Goal: Check status: Check status

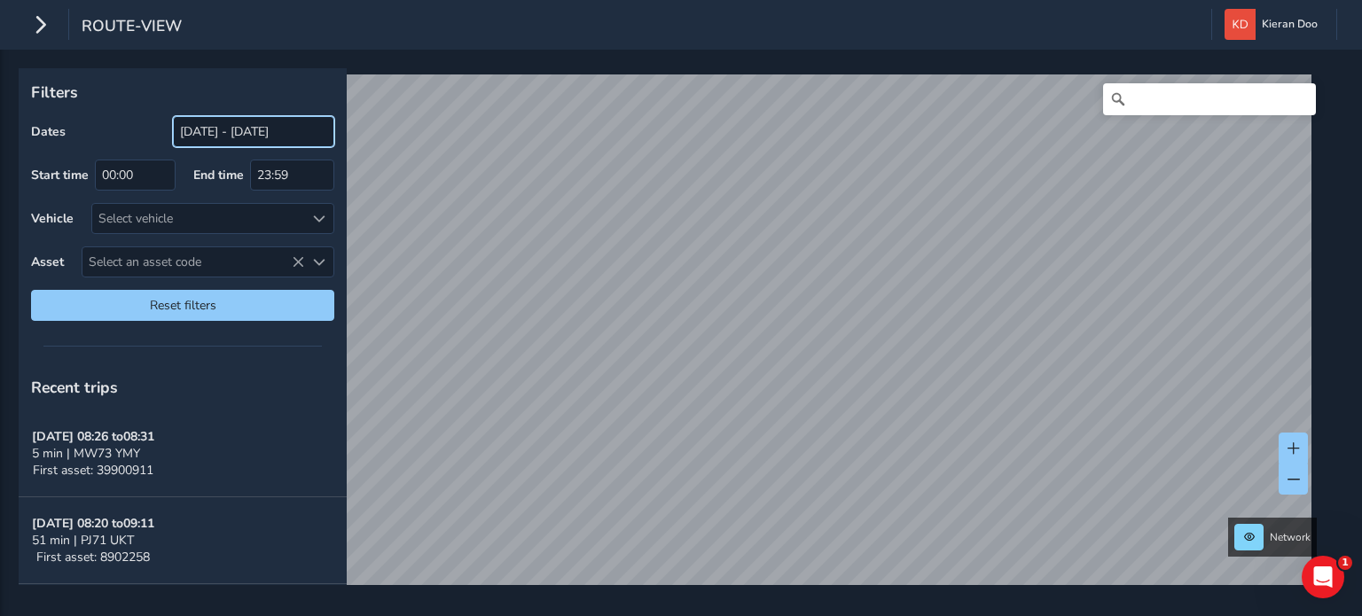
click at [227, 128] on input "[DATE] - [DATE]" at bounding box center [253, 131] width 161 height 31
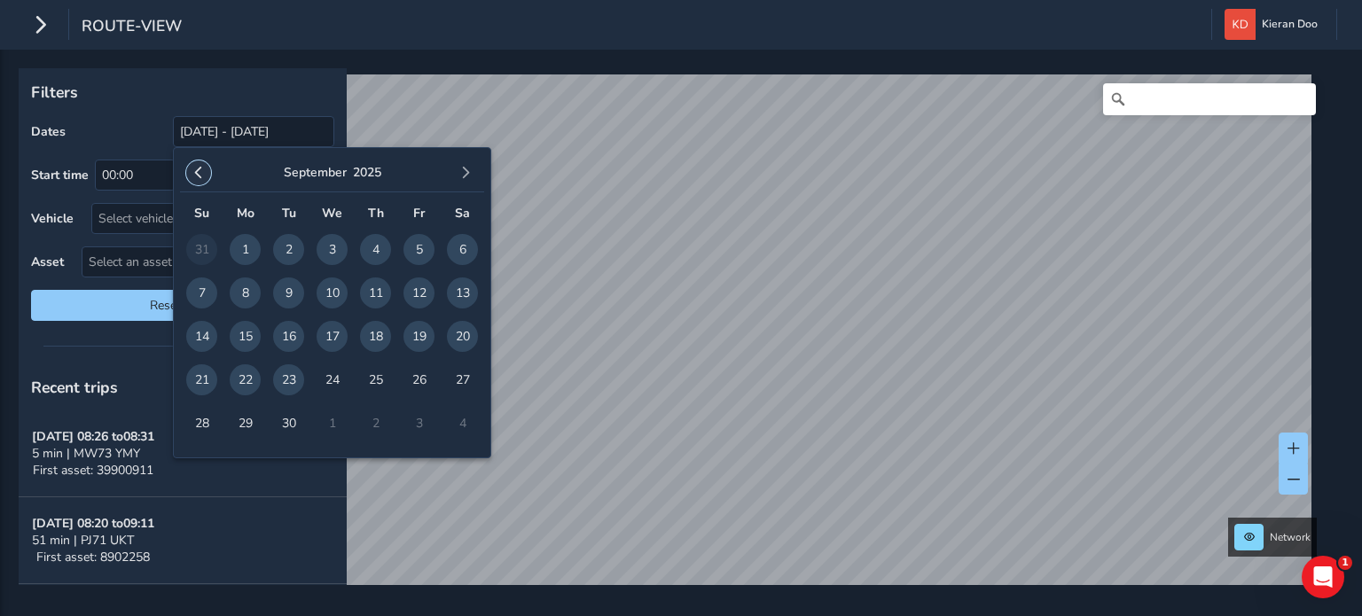
click at [199, 164] on button "button" at bounding box center [198, 173] width 25 height 25
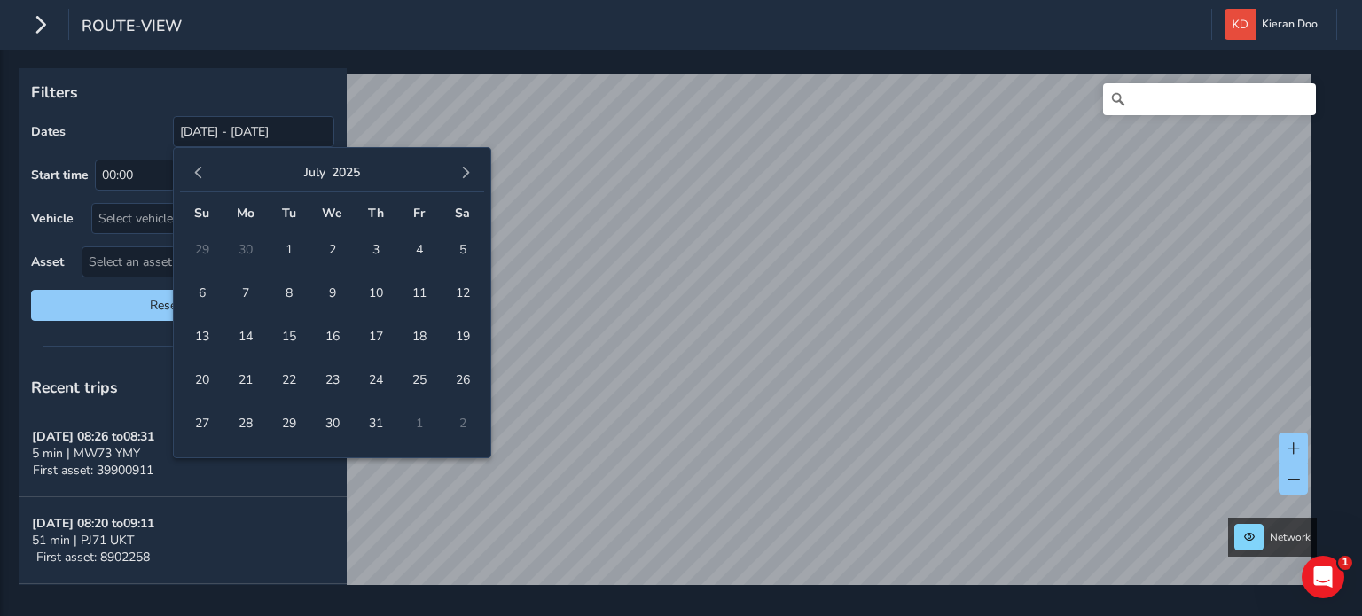
click at [199, 164] on button "button" at bounding box center [198, 173] width 25 height 25
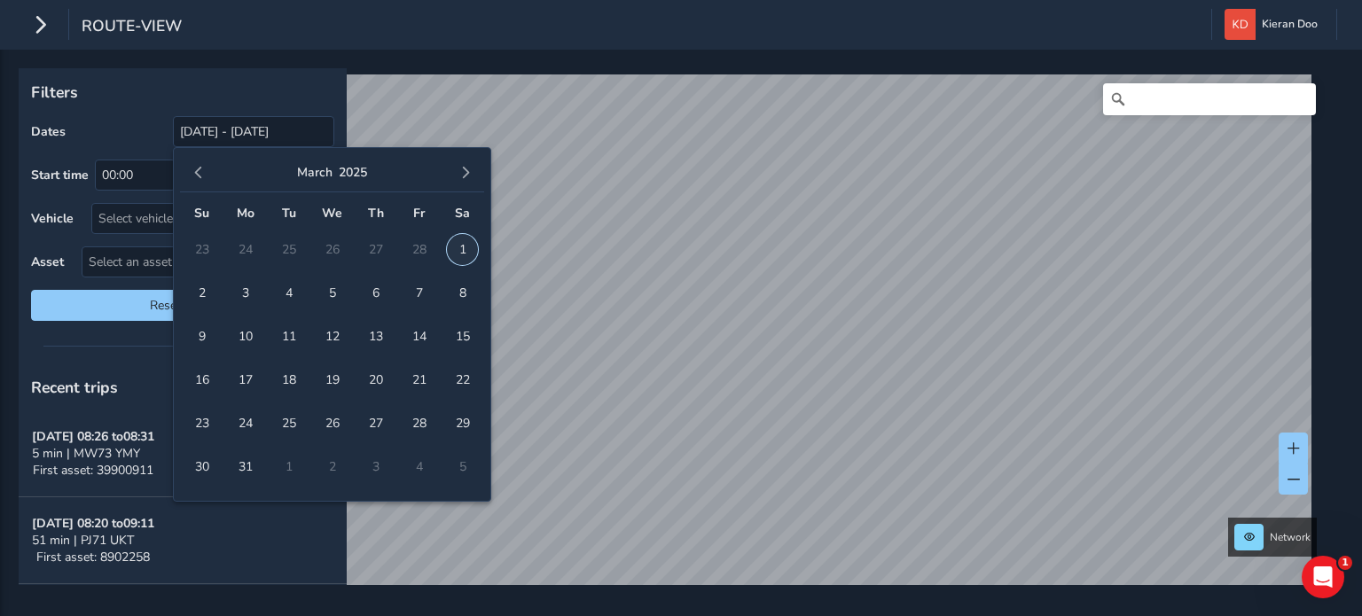
click at [454, 250] on span "1" at bounding box center [462, 249] width 31 height 31
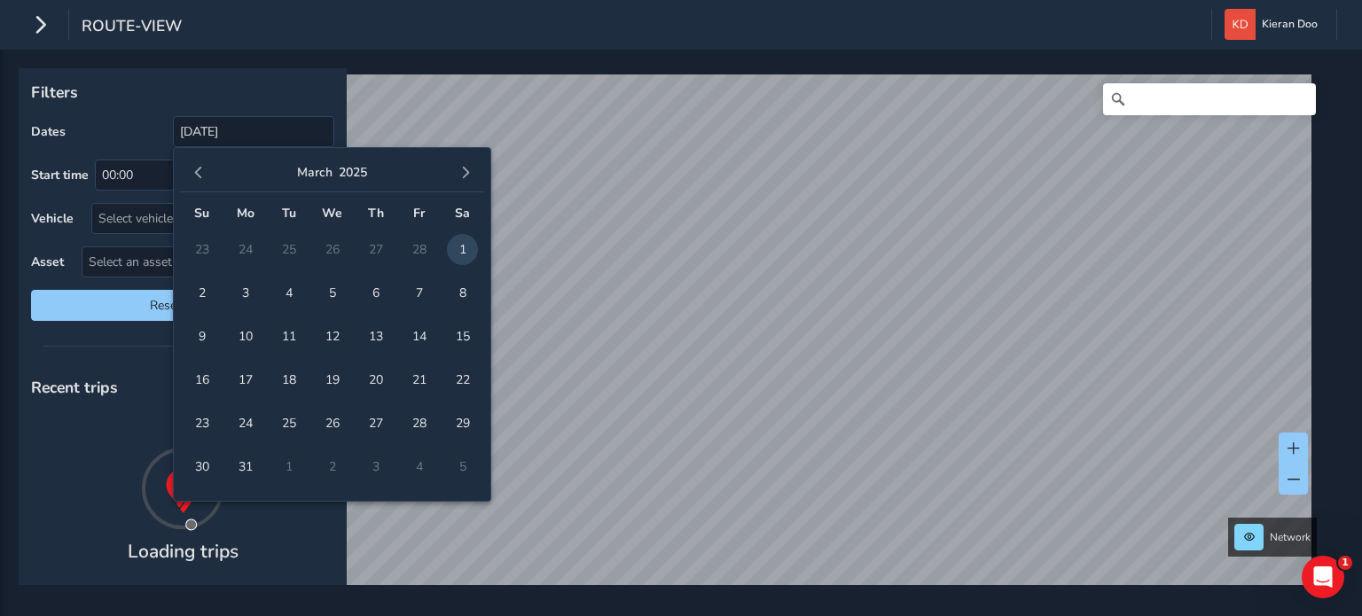
click at [476, 180] on div "[DATE]" at bounding box center [332, 173] width 304 height 38
click at [463, 176] on span "button" at bounding box center [465, 173] width 12 height 12
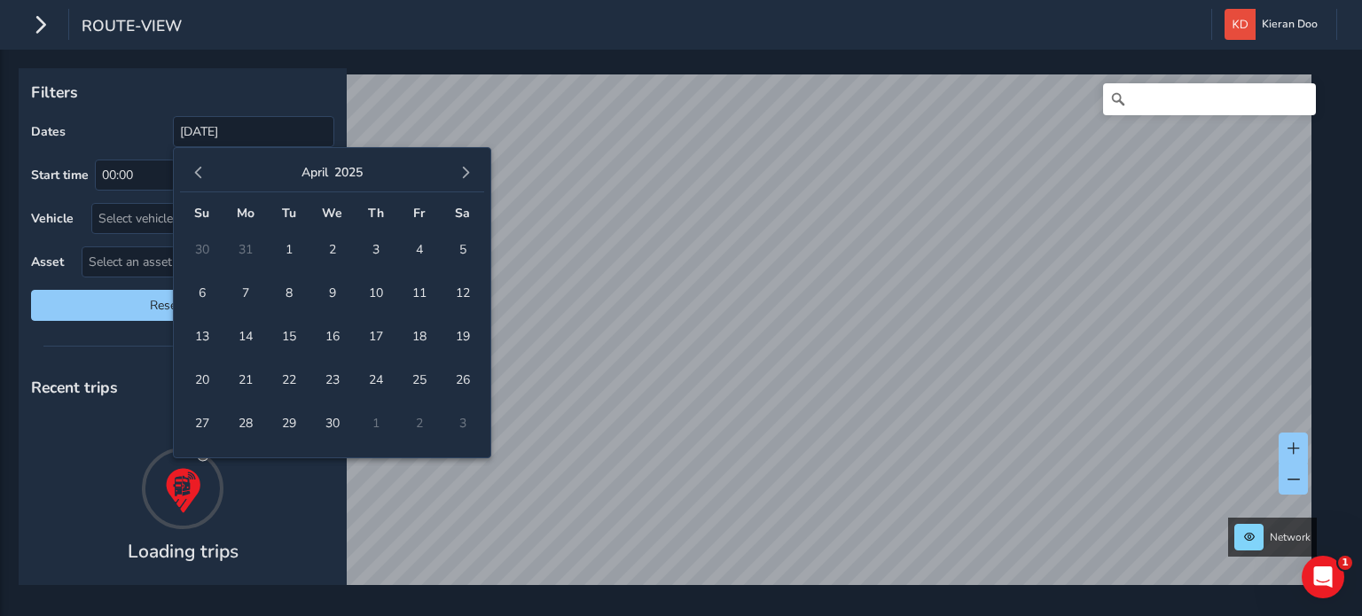
click at [463, 176] on span "button" at bounding box center [465, 173] width 12 height 12
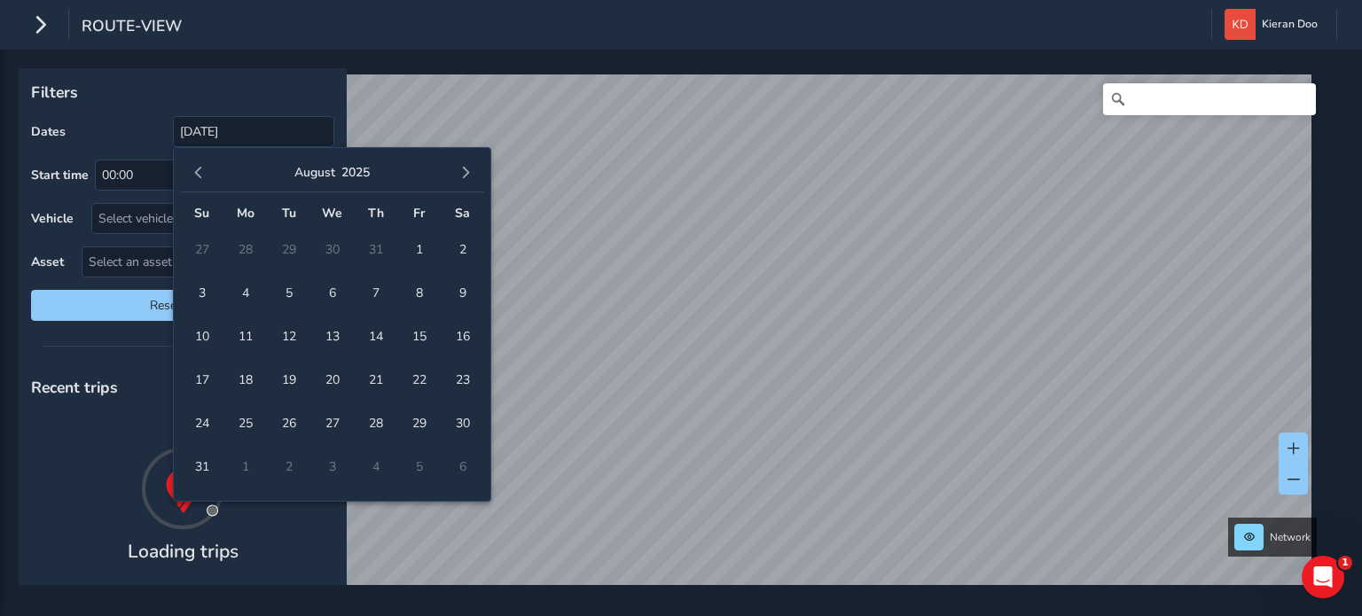
click at [463, 176] on span "button" at bounding box center [465, 173] width 12 height 12
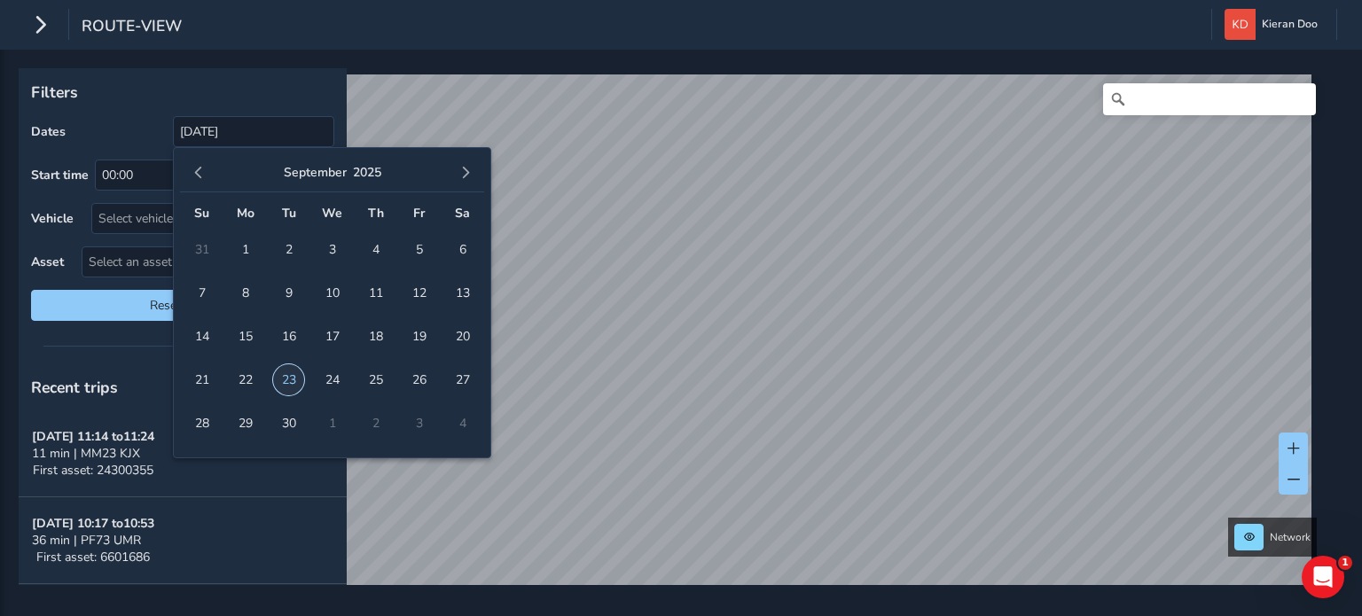
click at [287, 376] on span "23" at bounding box center [288, 379] width 31 height 31
type input "[DATE] - [DATE]"
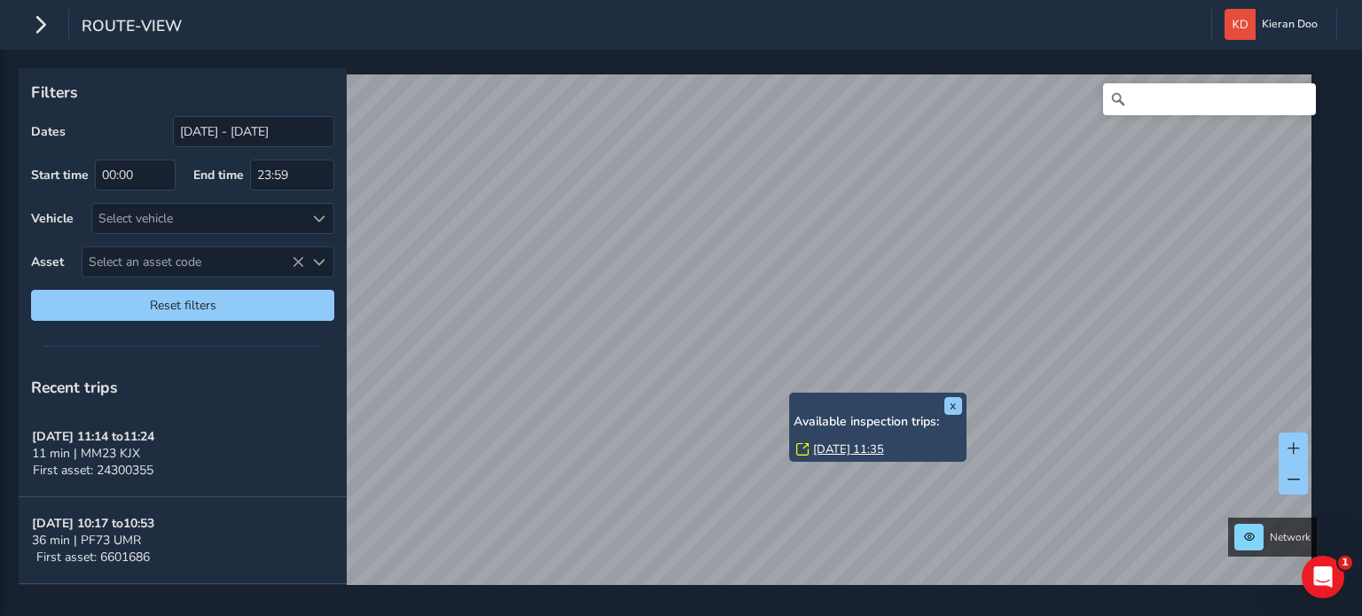
click at [843, 442] on link "[DATE] 11:35" at bounding box center [848, 450] width 71 height 16
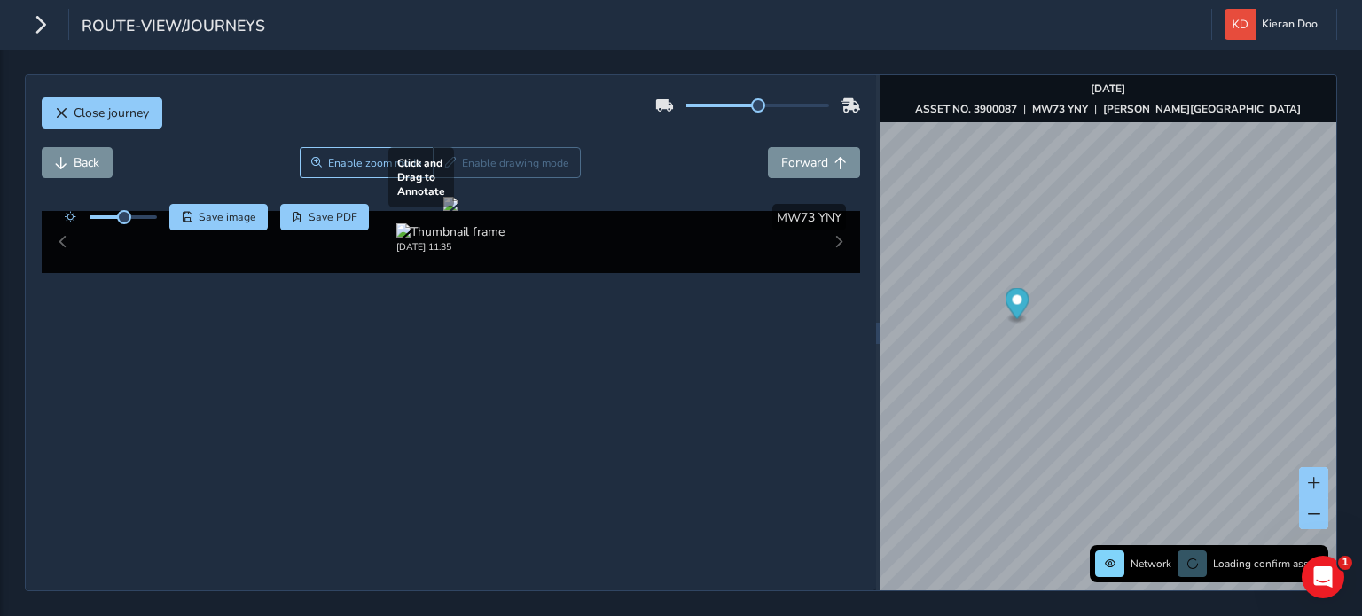
click at [458, 211] on div at bounding box center [450, 204] width 14 height 14
